Goal: Check status: Check status

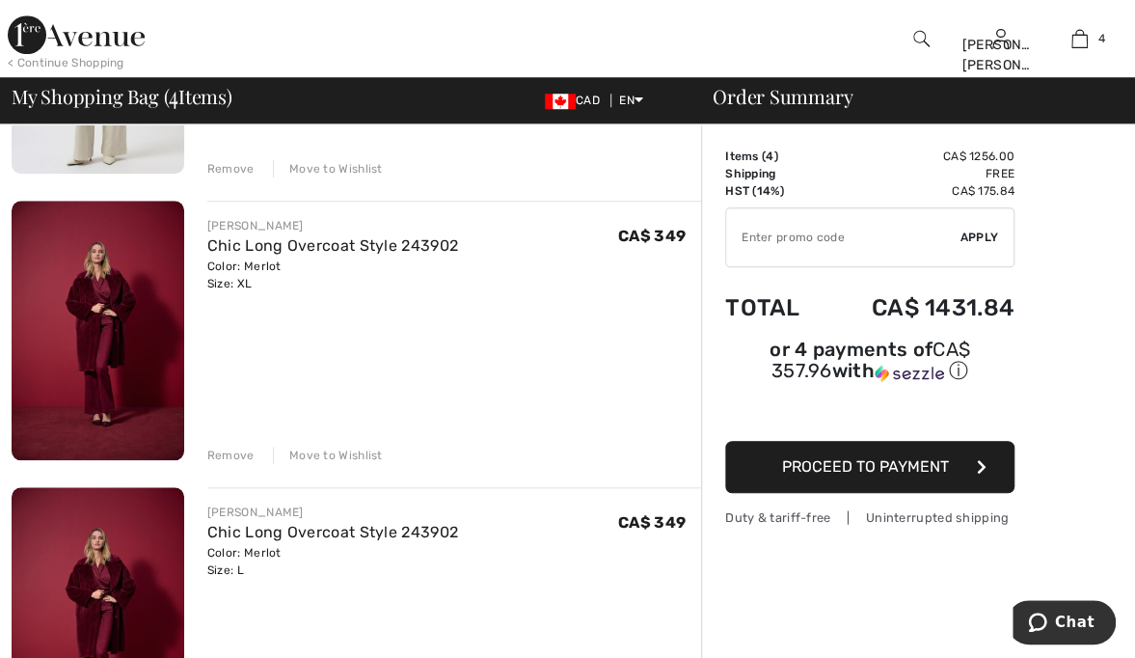
scroll to position [653, 0]
click at [222, 447] on div "Remove" at bounding box center [230, 453] width 47 height 17
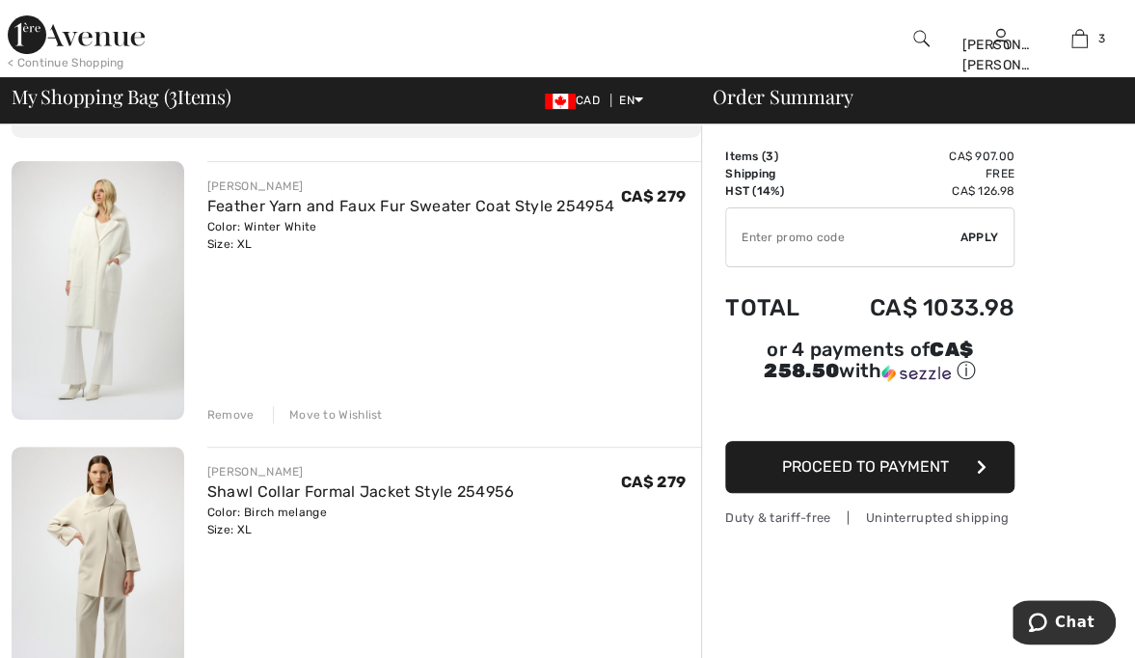
scroll to position [120, 0]
click at [373, 202] on link "Feather Yarn and Faux Fur Sweater Coat Style 254954" at bounding box center [410, 208] width 407 height 18
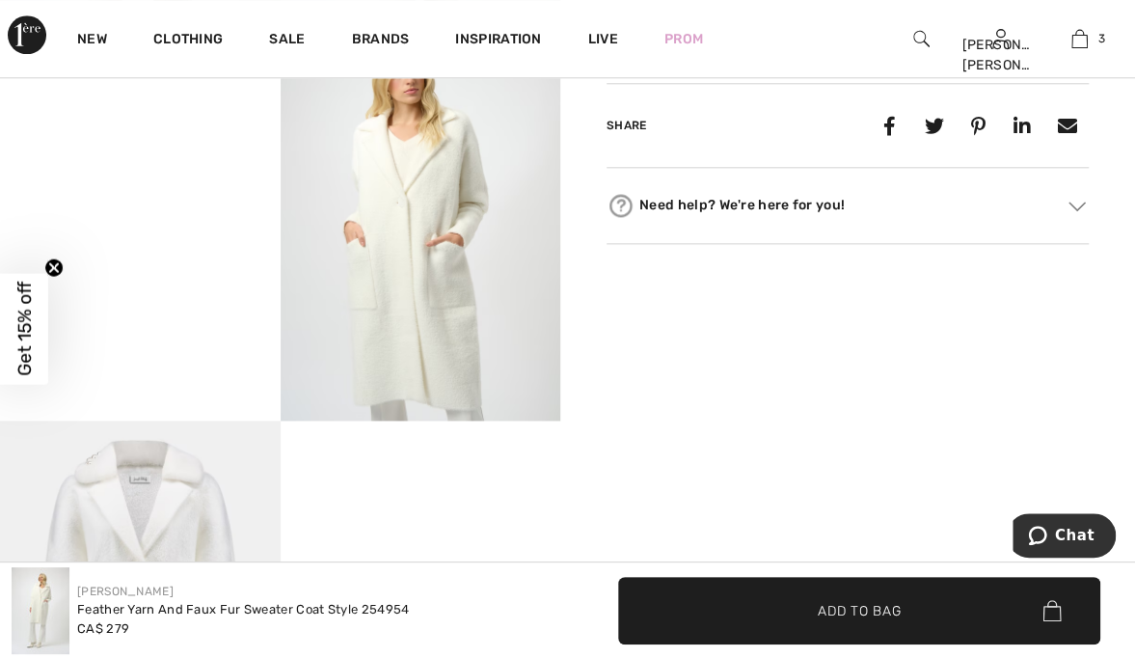
scroll to position [954, 0]
click at [999, 47] on img at bounding box center [1000, 38] width 16 height 23
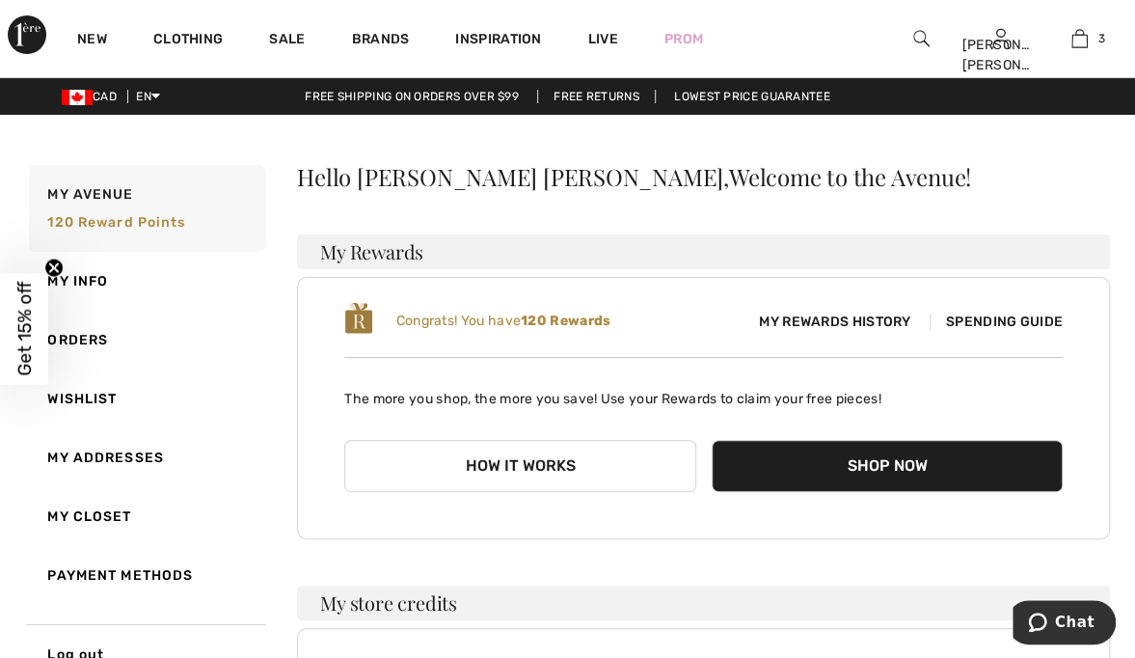
click at [83, 340] on link "Orders" at bounding box center [145, 339] width 241 height 59
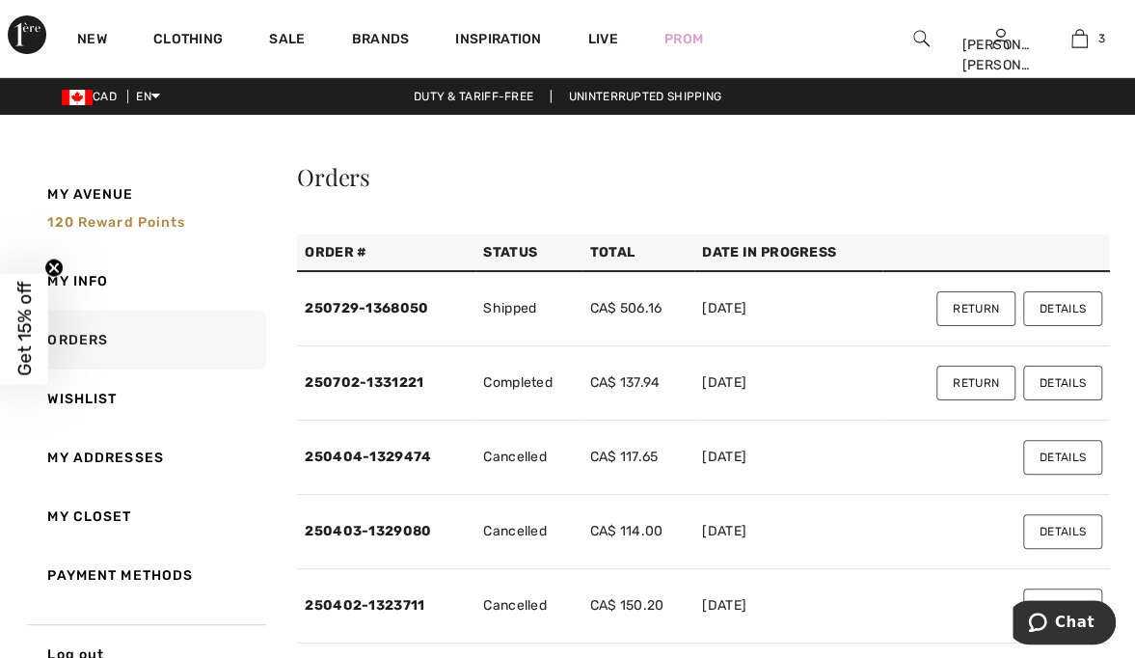
click at [409, 310] on link "250729-1368050" at bounding box center [366, 308] width 123 height 16
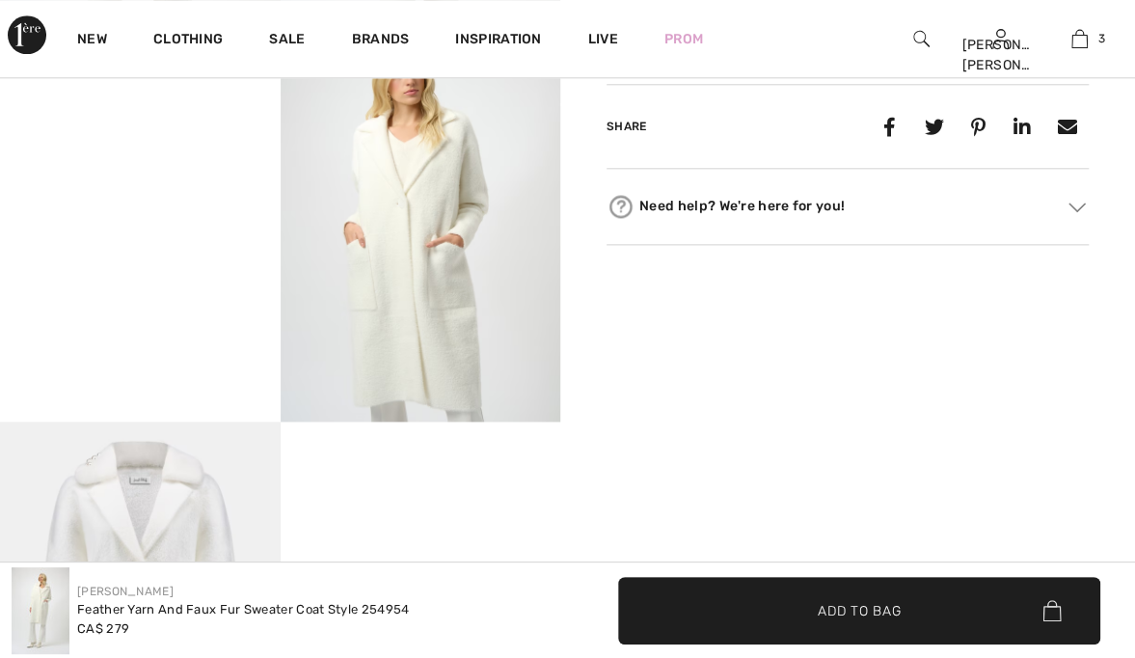
checkbox input "true"
click at [996, 49] on img at bounding box center [1000, 38] width 16 height 23
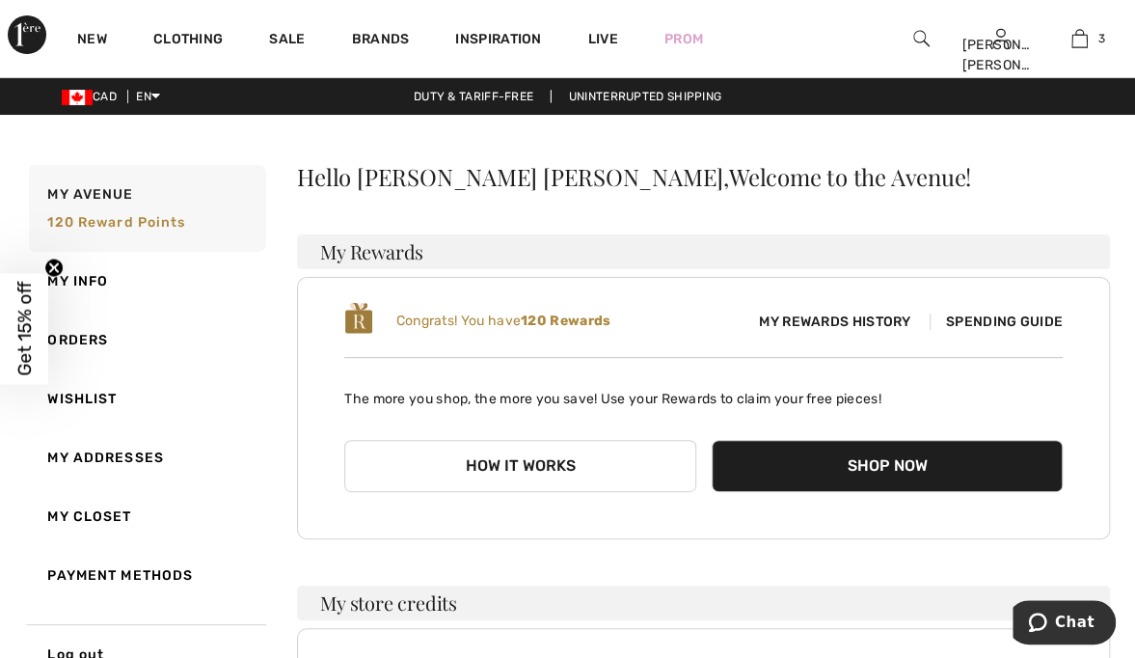
click at [73, 337] on link "Orders" at bounding box center [145, 339] width 241 height 59
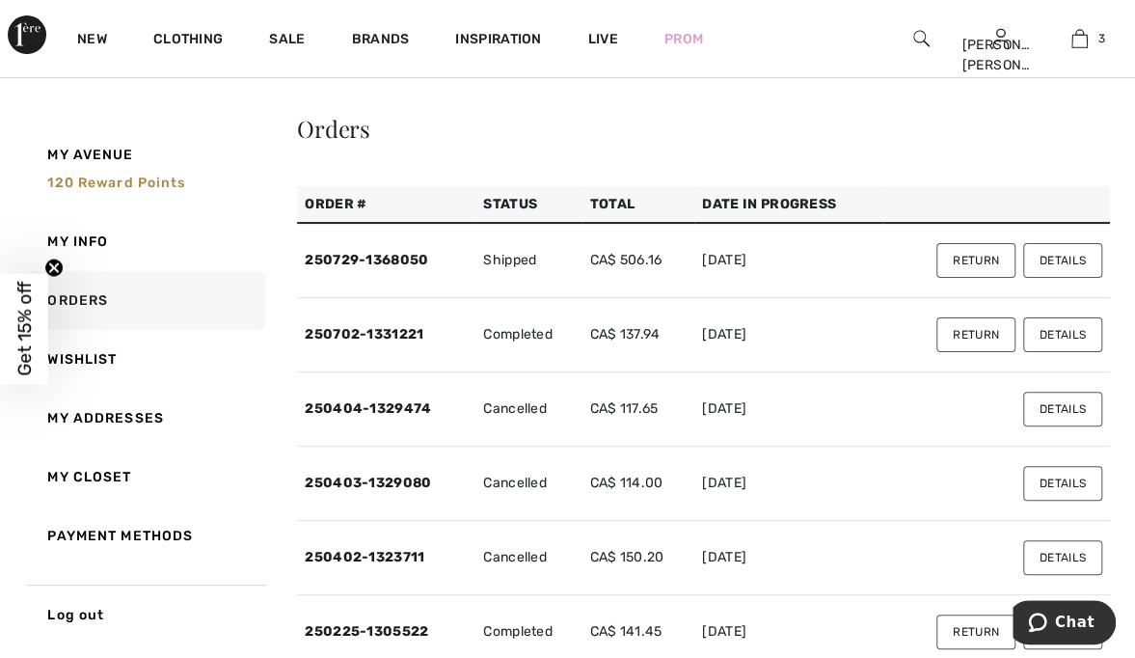
scroll to position [52, 0]
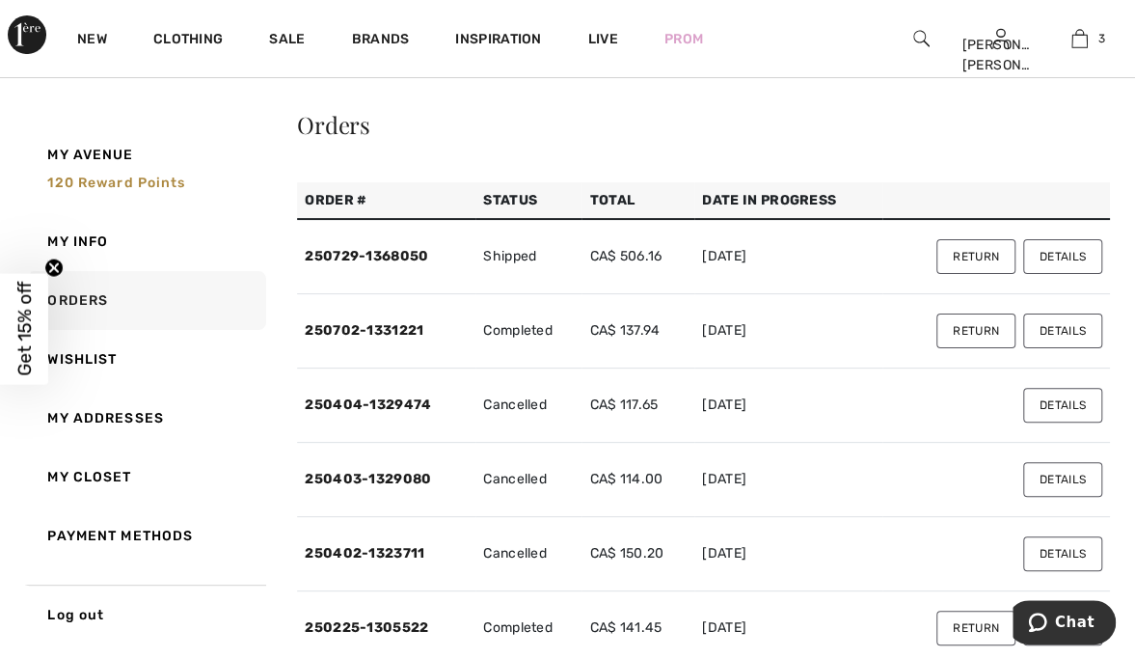
click at [409, 334] on link "250702-1331221" at bounding box center [364, 330] width 119 height 16
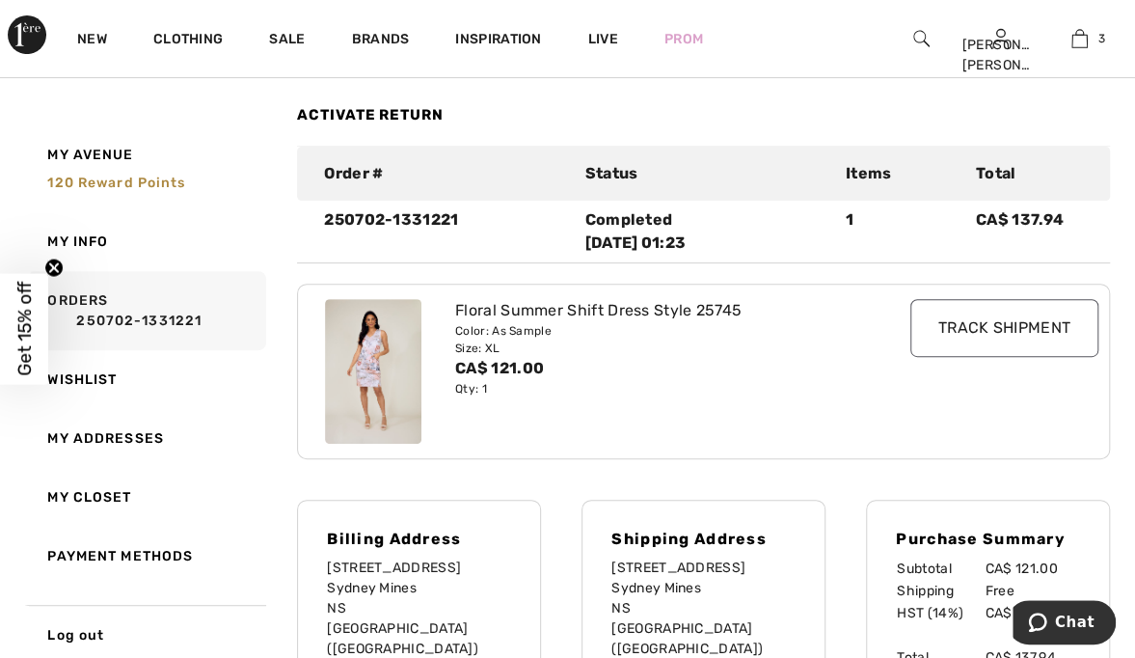
scroll to position [0, 0]
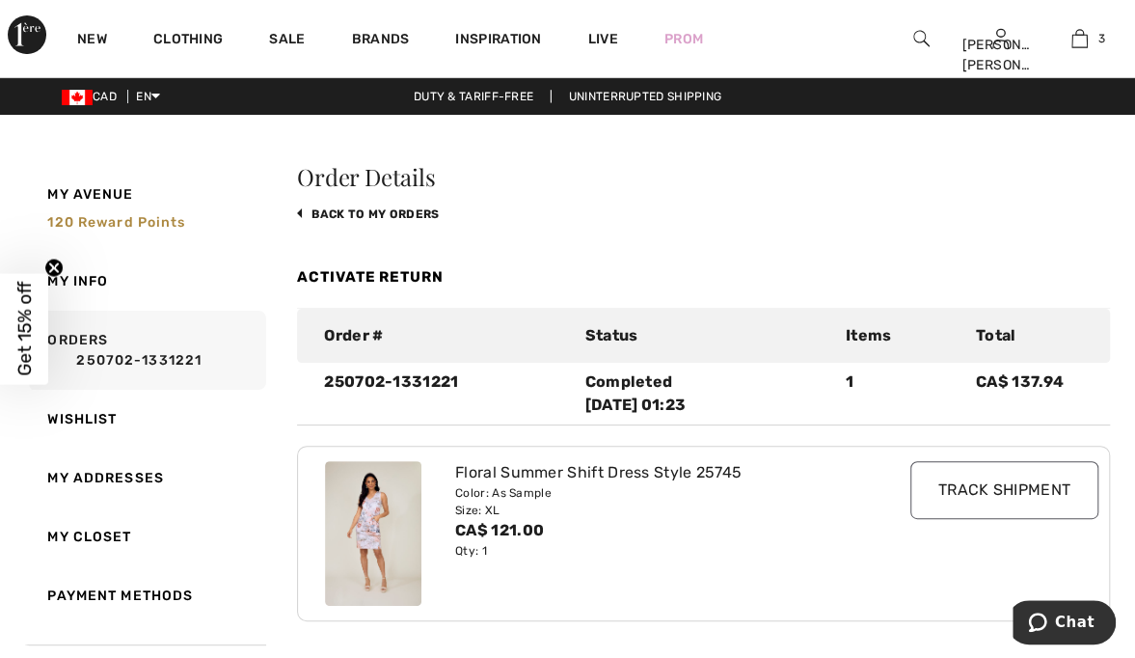
click at [86, 350] on link "250702-1331221" at bounding box center [153, 360] width 213 height 20
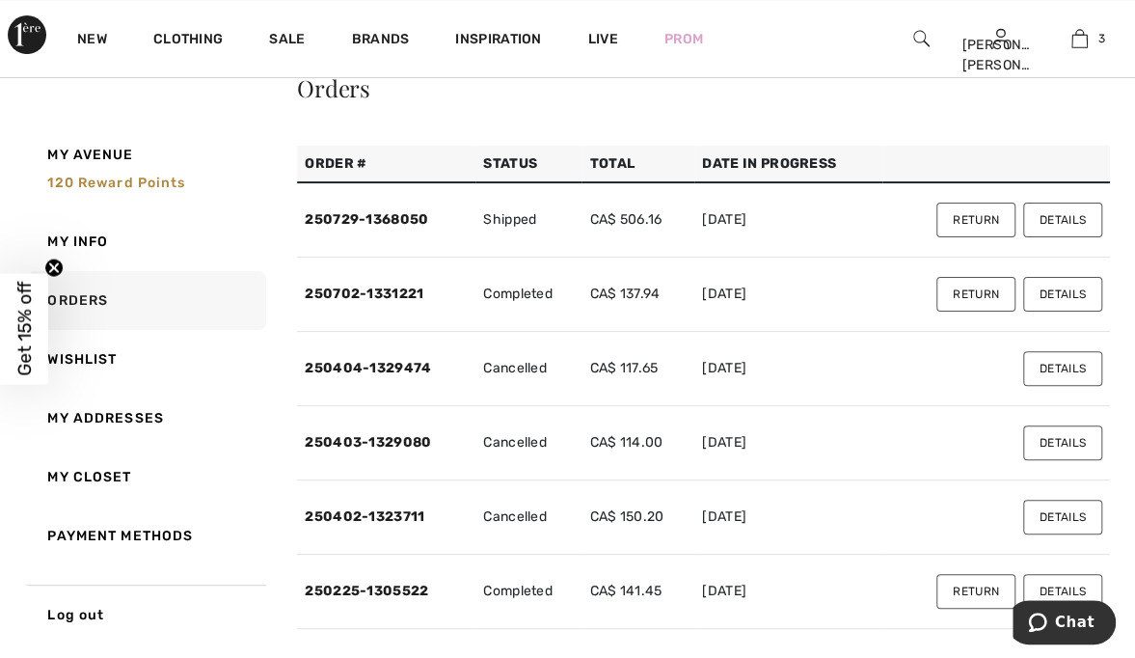
scroll to position [89, 0]
click at [418, 362] on link "250404-1329474" at bounding box center [368, 368] width 126 height 16
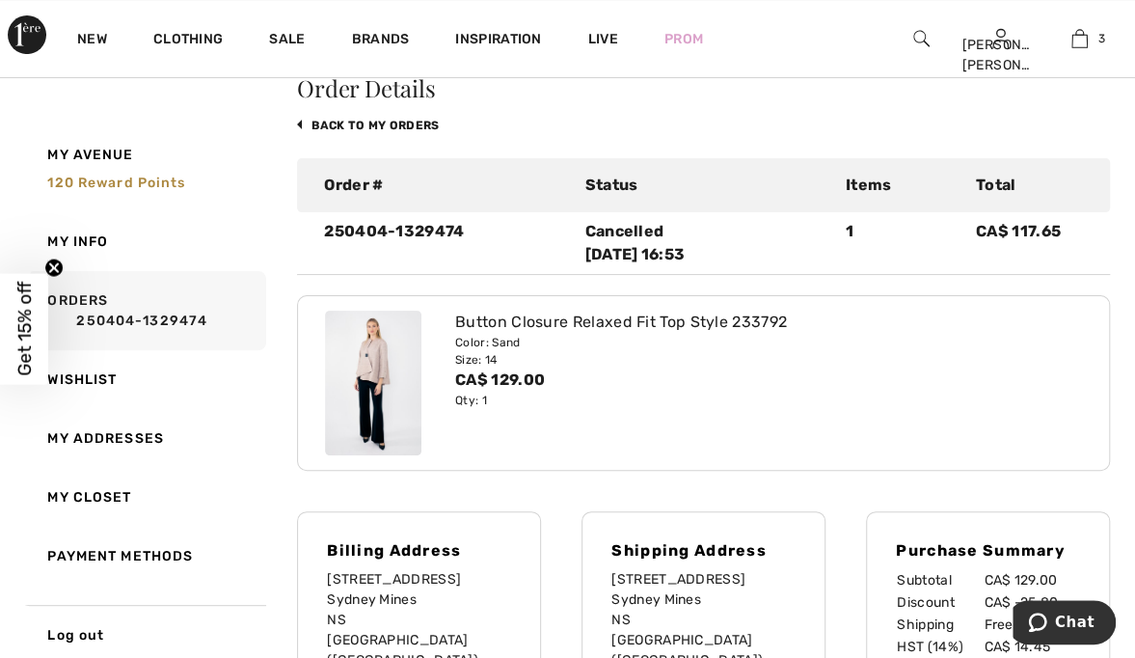
click at [97, 314] on link "250404-1329474" at bounding box center [153, 320] width 213 height 20
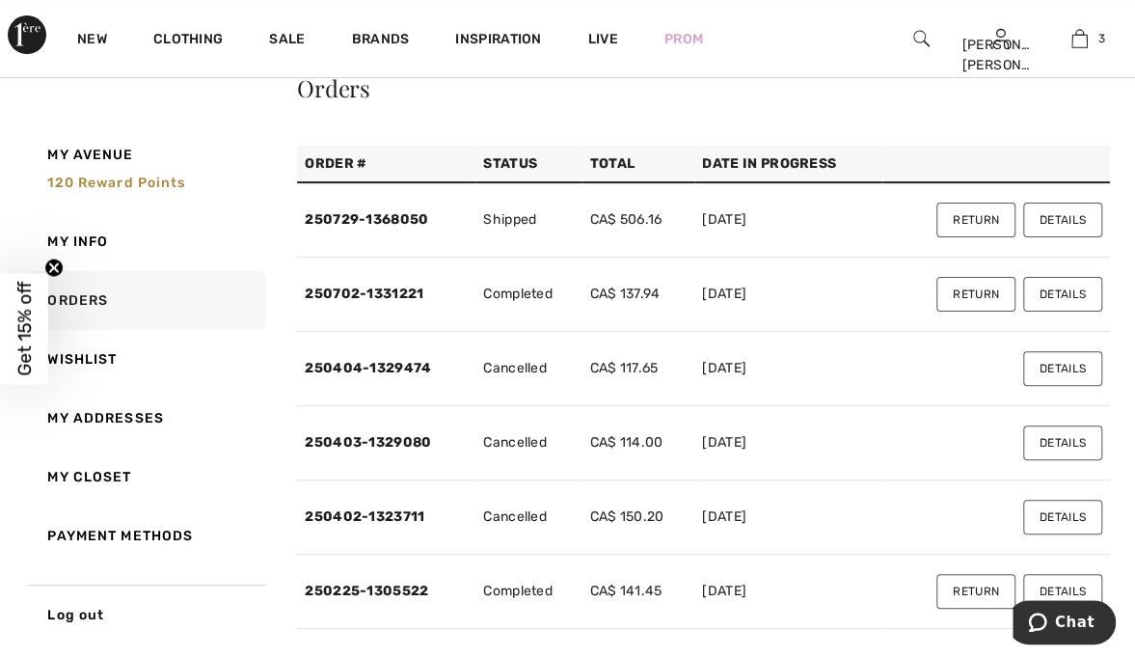
click at [409, 443] on link "250403-1329080" at bounding box center [368, 442] width 126 height 16
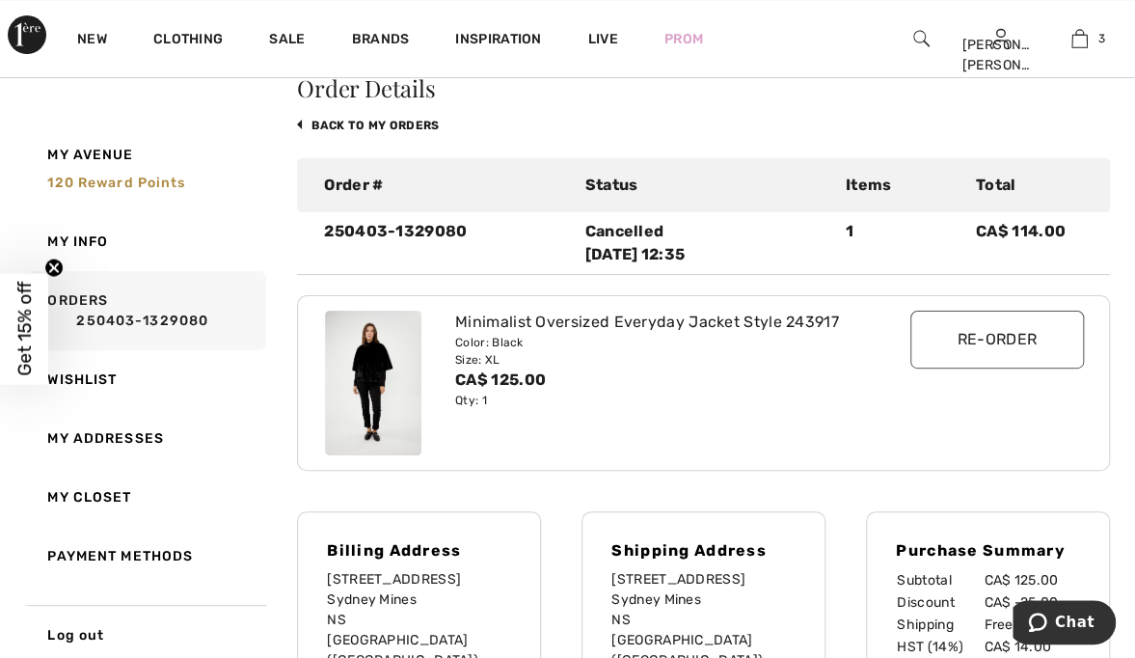
click at [111, 312] on link "250403-1329080" at bounding box center [153, 320] width 213 height 20
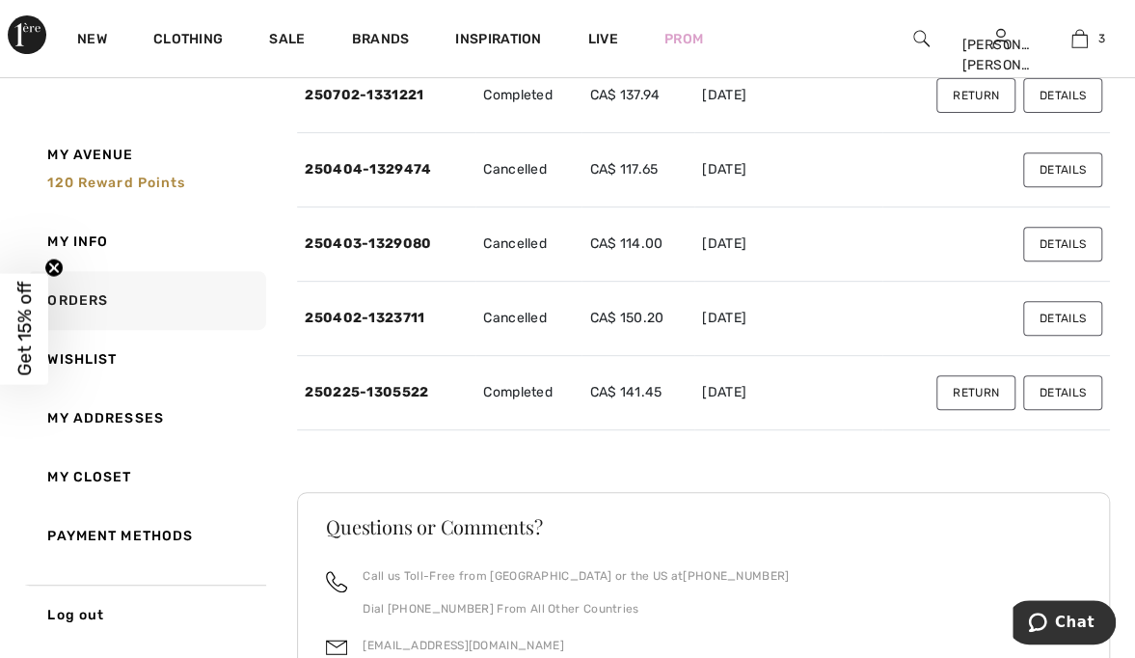
scroll to position [287, 0]
click at [484, 316] on td "Cancelled" at bounding box center [528, 319] width 106 height 74
click at [417, 314] on link "250402-1323711" at bounding box center [365, 317] width 120 height 16
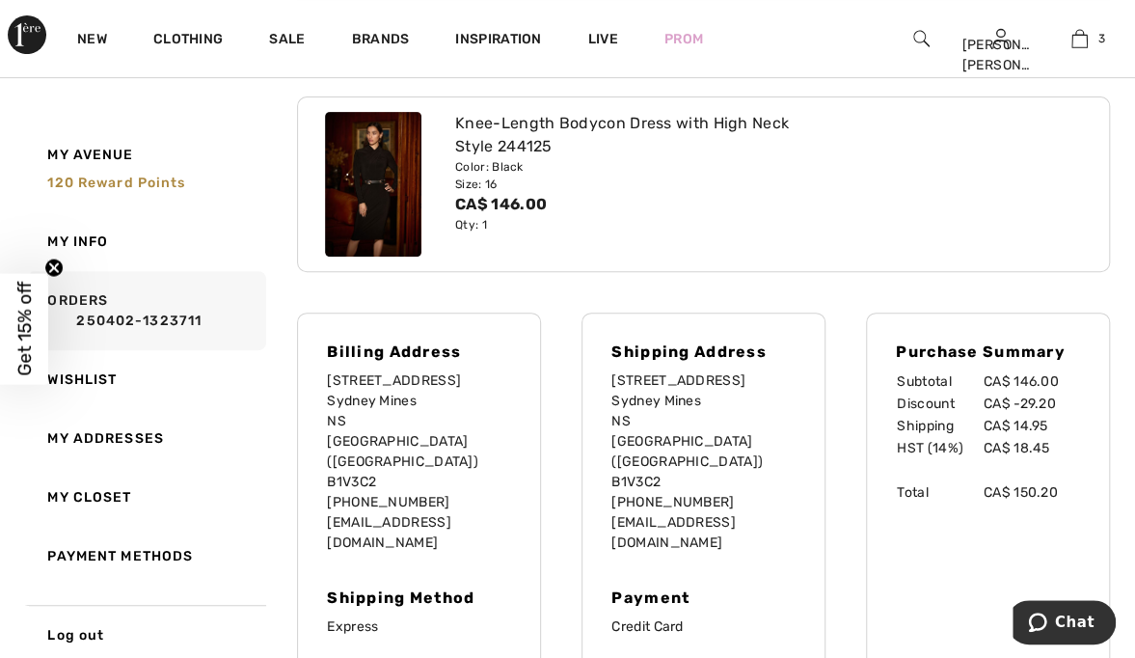
click at [99, 324] on link "250402-1323711" at bounding box center [153, 320] width 213 height 20
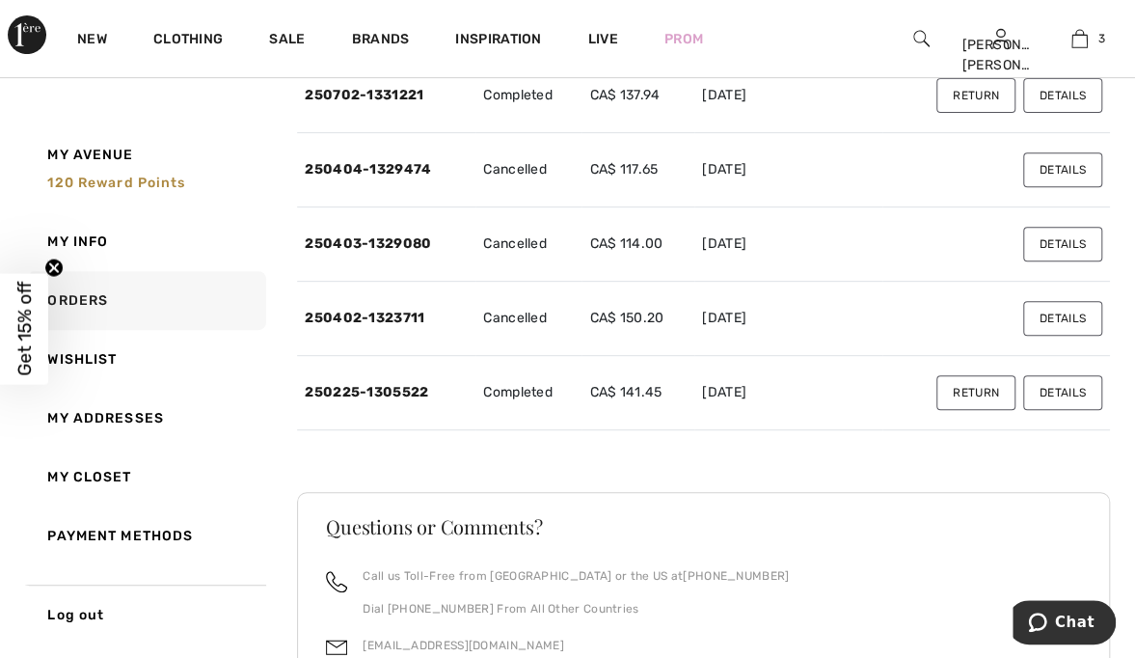
click at [506, 396] on td "Completed" at bounding box center [528, 393] width 106 height 74
click at [411, 395] on link "250225-1305522" at bounding box center [366, 392] width 123 height 16
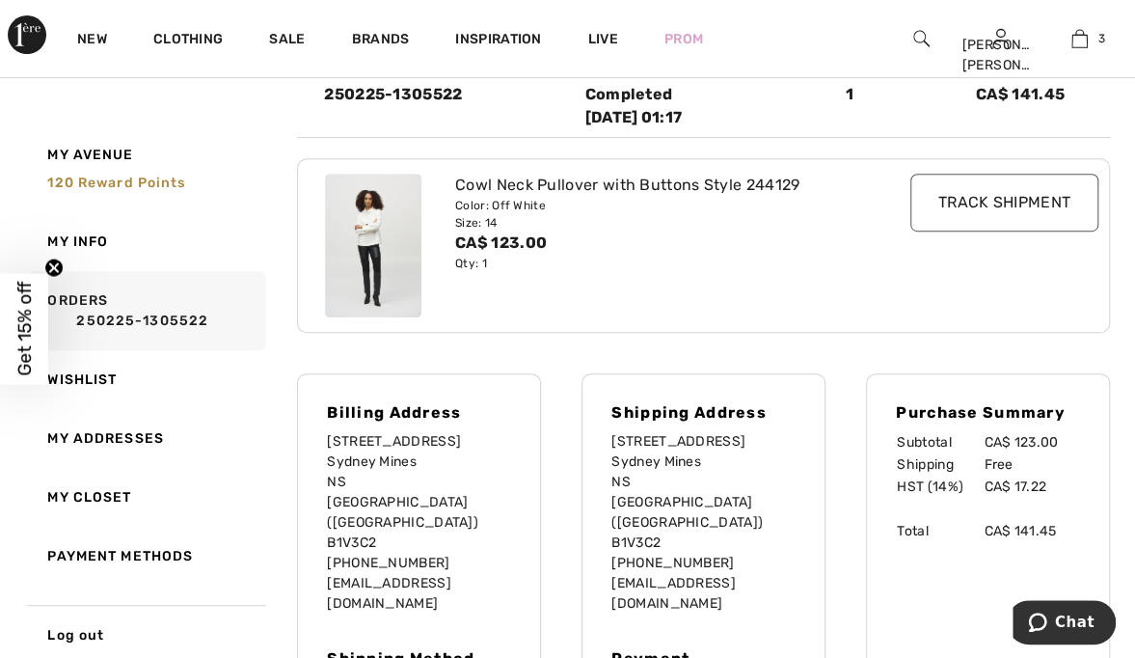
click at [387, 246] on img at bounding box center [373, 246] width 96 height 145
click at [375, 246] on img at bounding box center [373, 246] width 96 height 145
click at [550, 181] on div "Cowl Neck Pullover with Buttons Style 244129" at bounding box center [671, 185] width 432 height 23
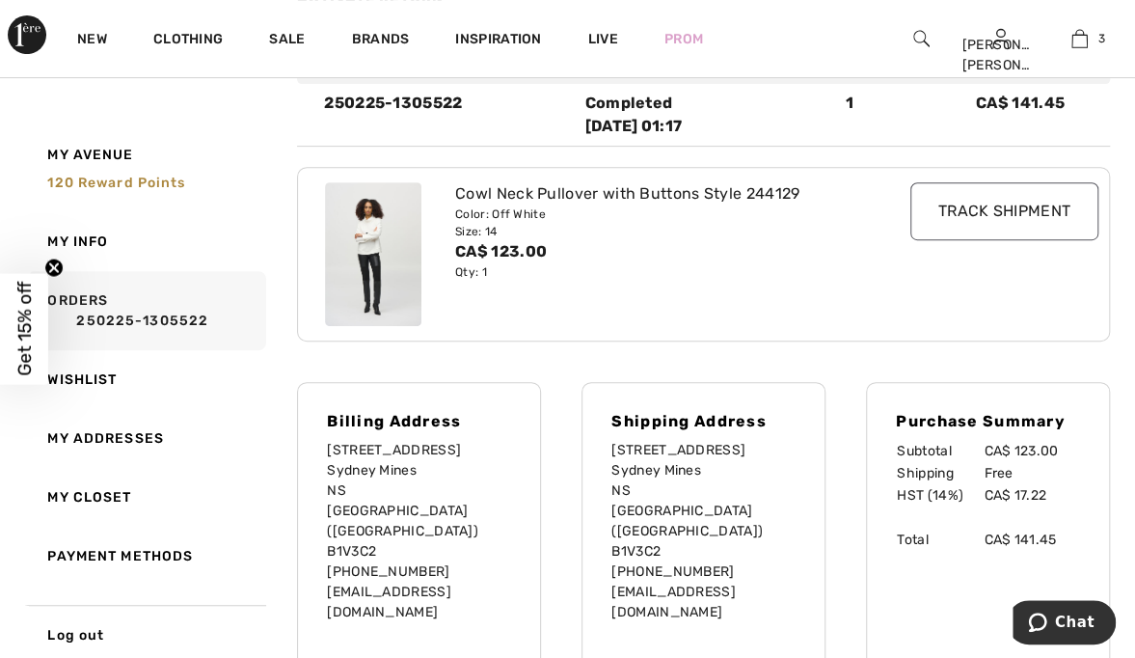
scroll to position [265, 0]
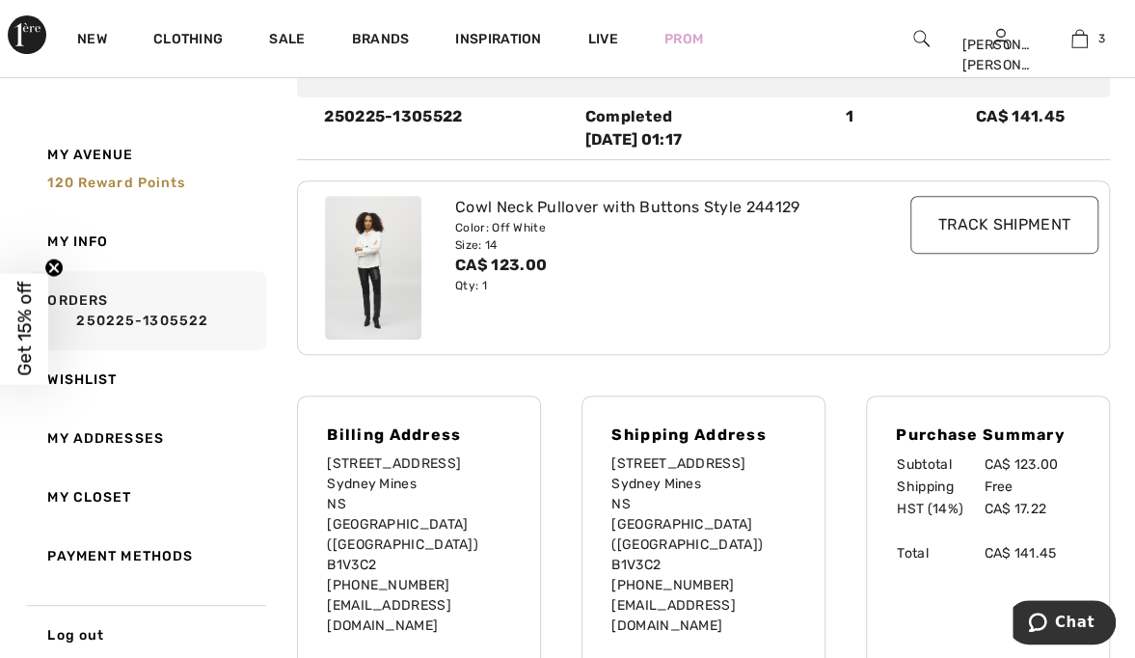
click at [119, 325] on link "250225-1305522" at bounding box center [153, 320] width 213 height 20
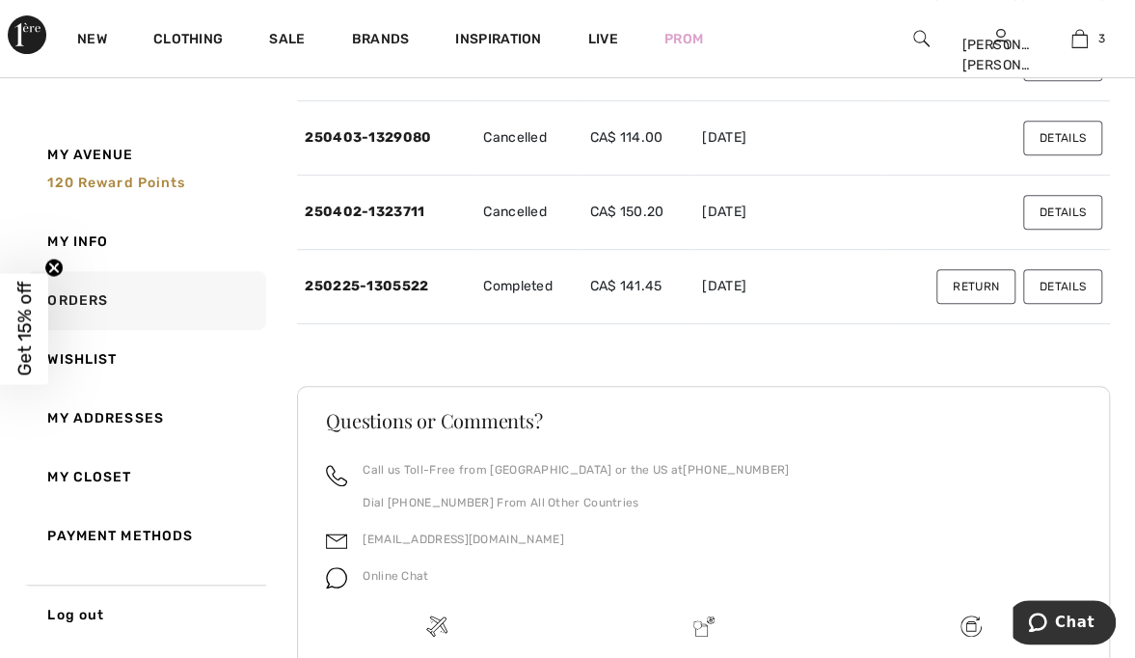
scroll to position [524, 0]
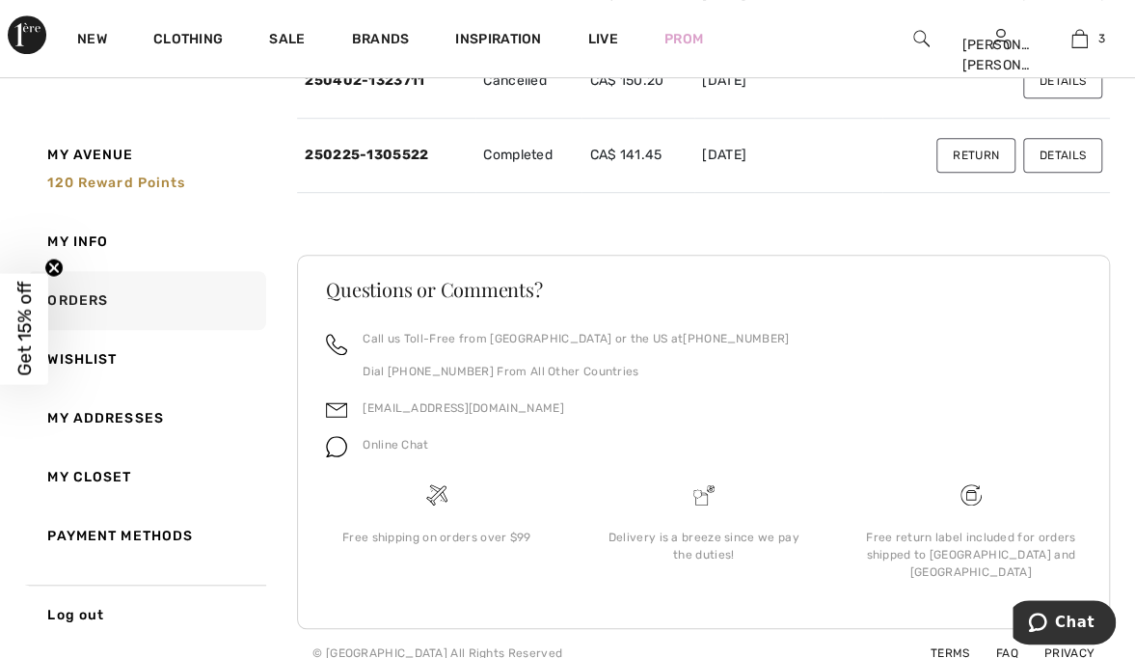
click at [129, 541] on link "Payment Methods" at bounding box center [145, 535] width 241 height 59
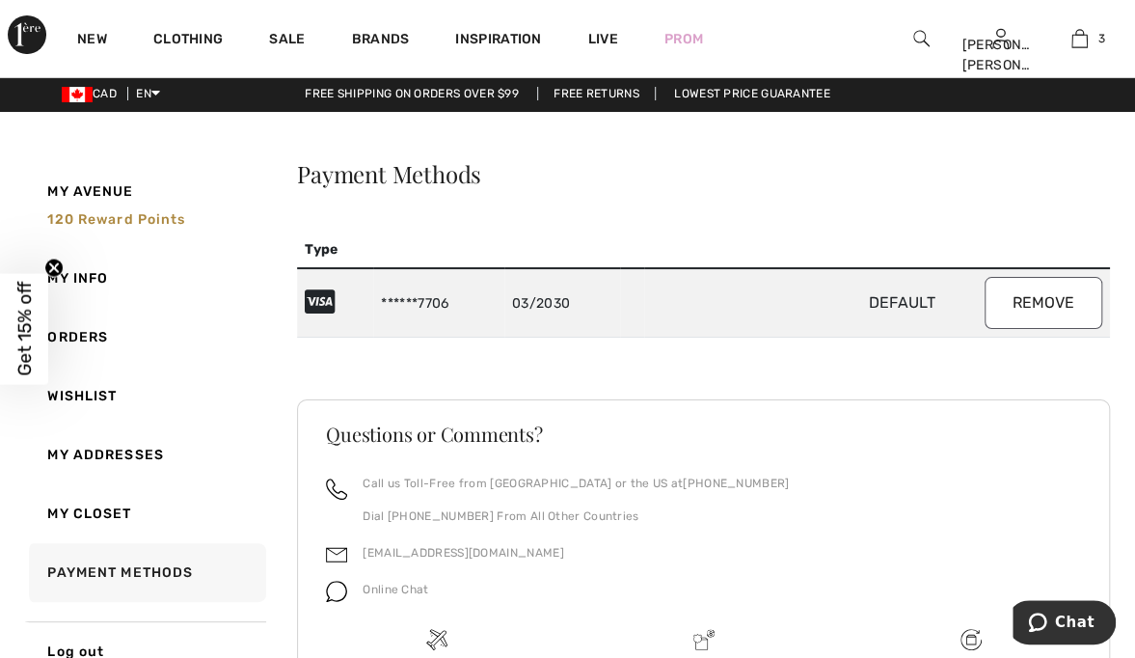
scroll to position [0, 0]
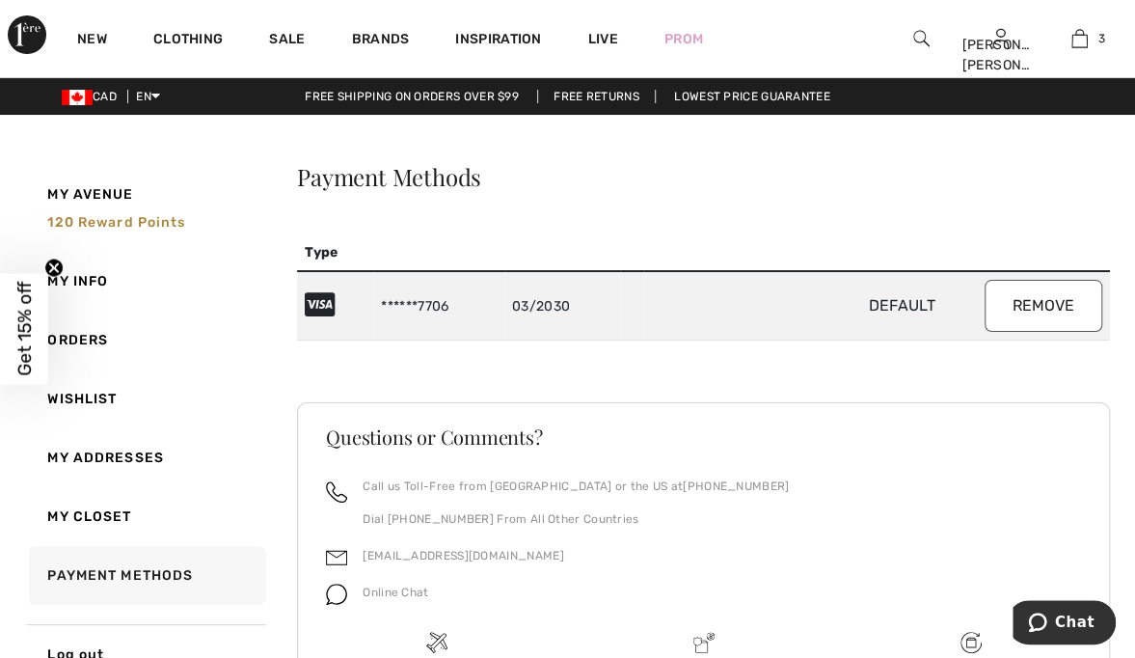
click at [1075, 34] on img at bounding box center [1079, 38] width 16 height 23
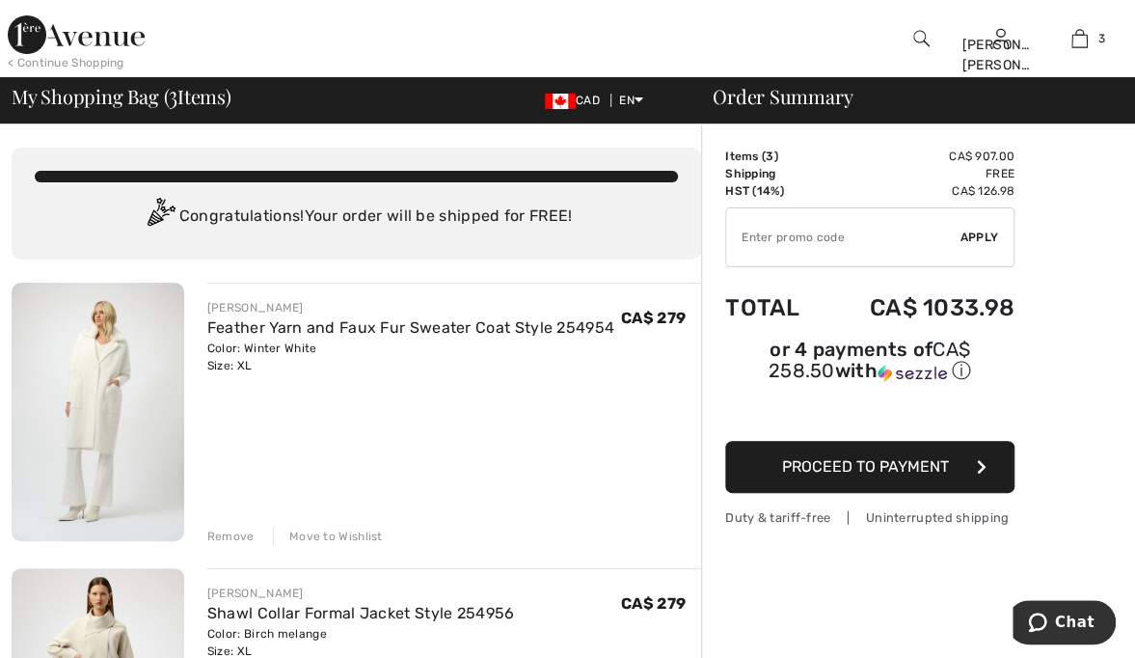
click at [355, 326] on link "Feather Yarn and Faux Fur Sweater Coat Style 254954" at bounding box center [410, 327] width 407 height 18
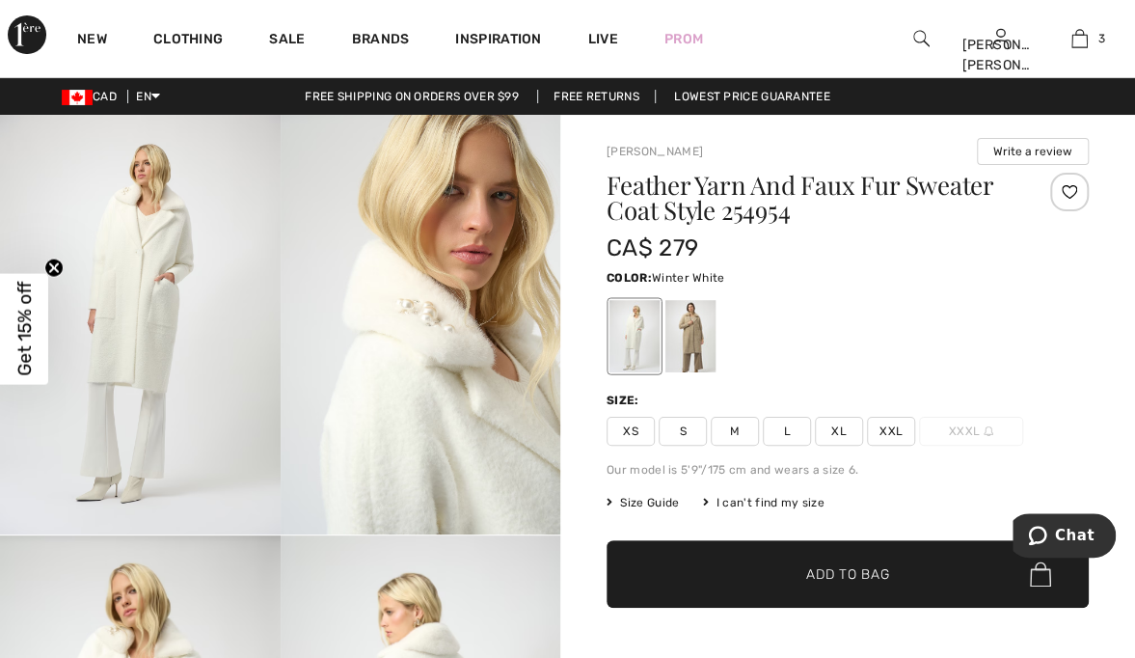
click at [115, 411] on img at bounding box center [140, 324] width 281 height 419
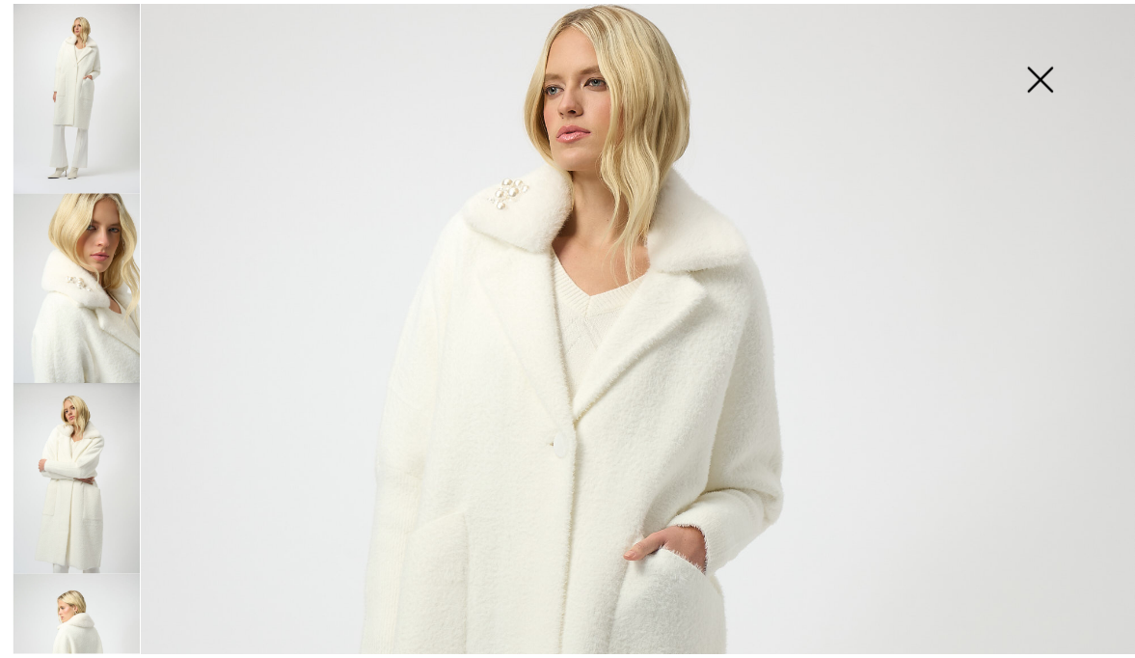
scroll to position [118, 0]
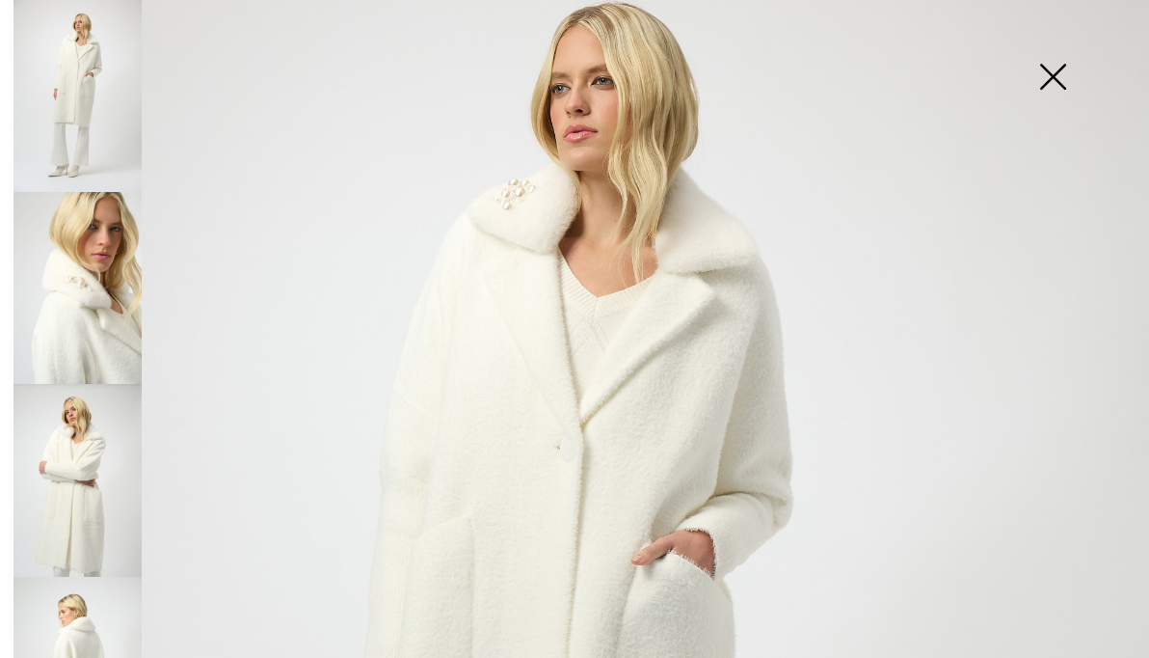
click at [1042, 71] on img at bounding box center [1053, 78] width 96 height 99
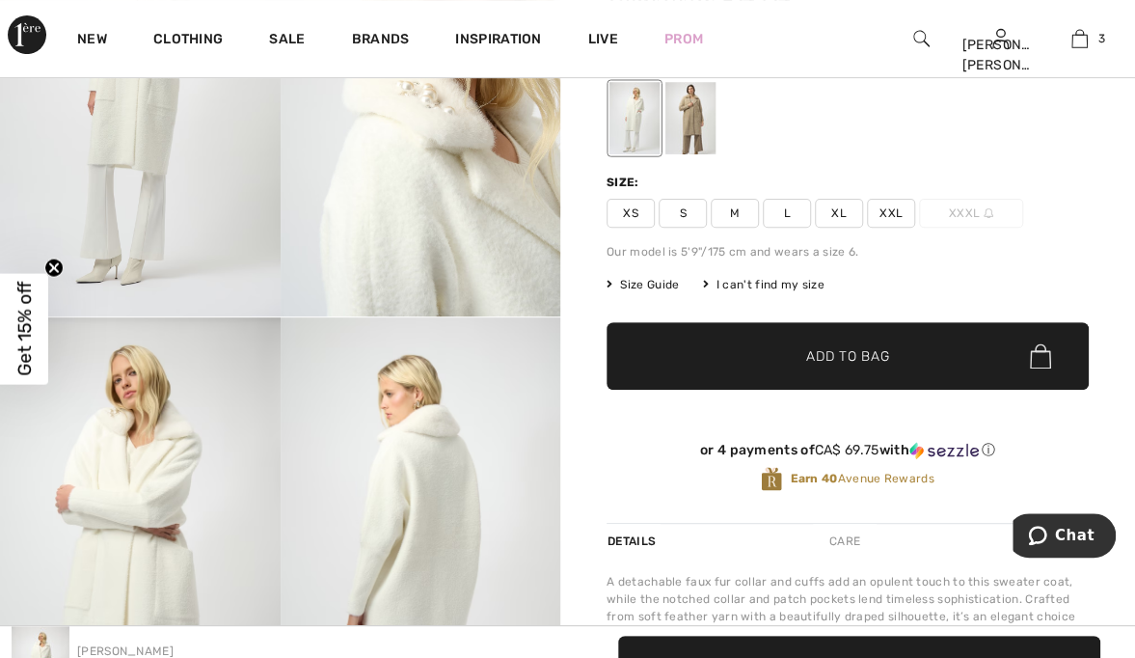
scroll to position [0, 0]
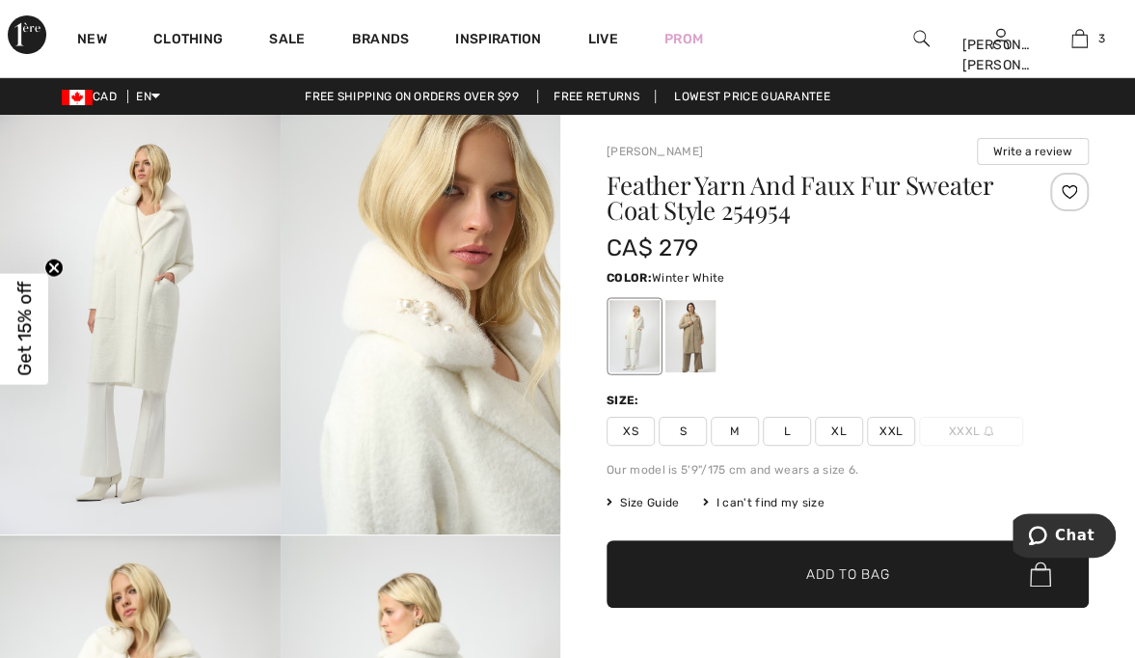
click at [1094, 38] on link "3" at bounding box center [1079, 38] width 77 height 23
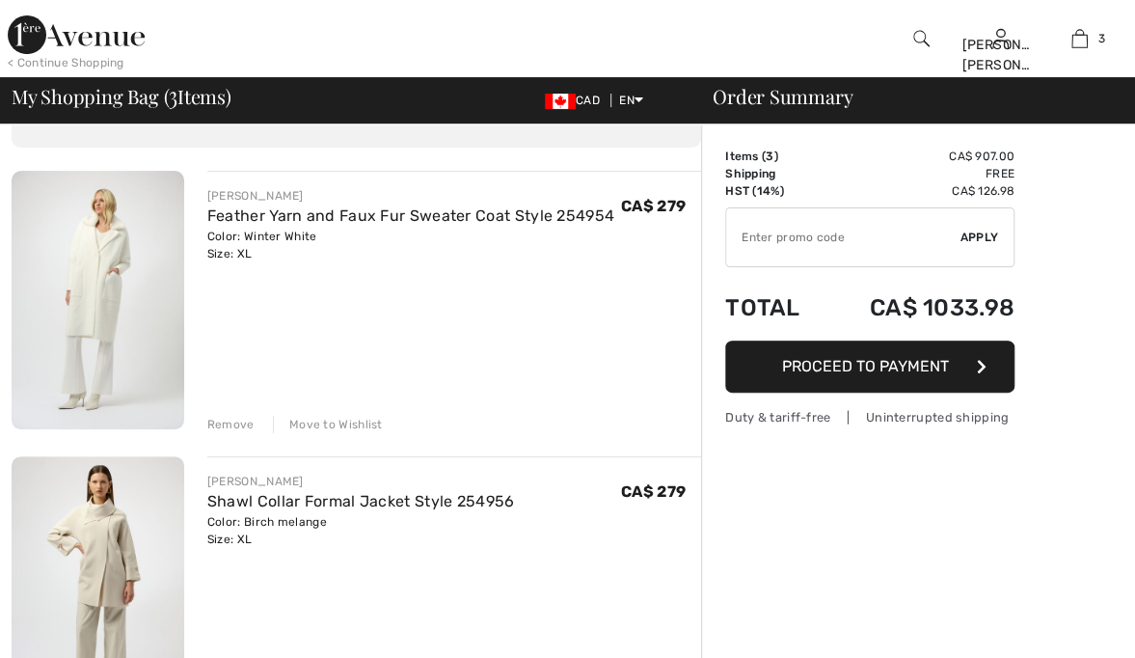
click at [326, 501] on link "Shawl Collar Formal Jacket Style 254956" at bounding box center [361, 501] width 308 height 18
